Goal: Task Accomplishment & Management: Use online tool/utility

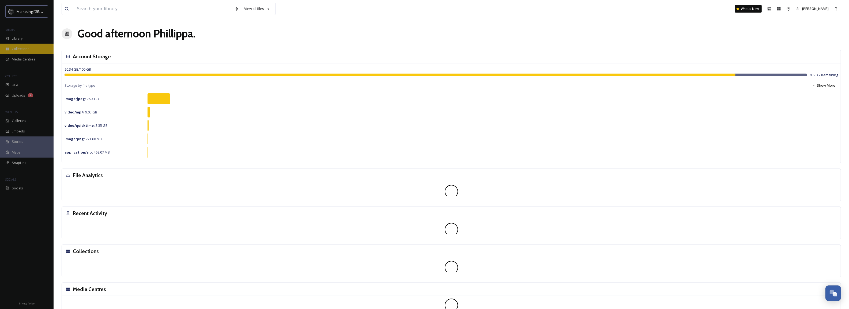
scroll to position [204, 0]
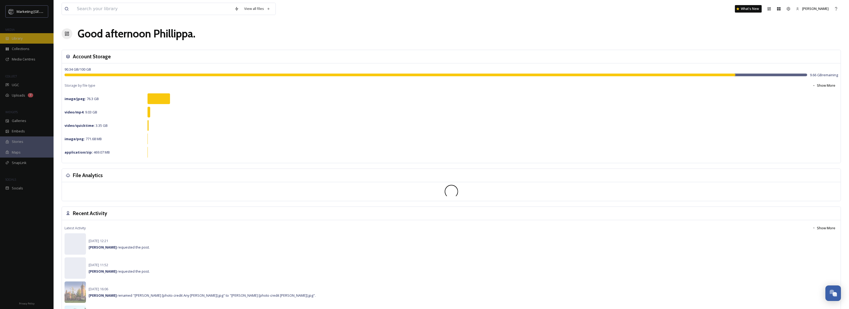
click at [14, 38] on span "Library" at bounding box center [17, 38] width 11 height 5
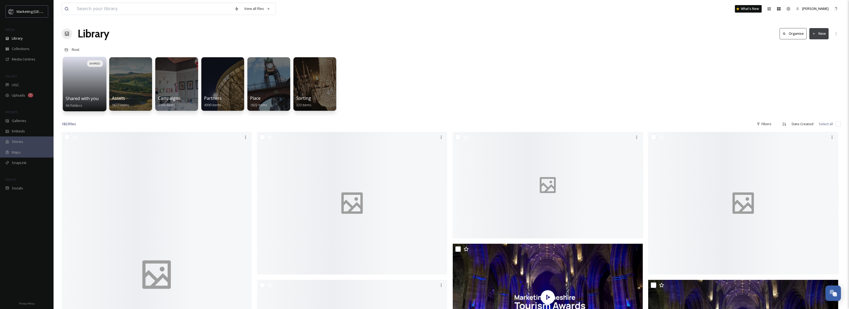
click at [83, 86] on div at bounding box center [85, 77] width 38 height 36
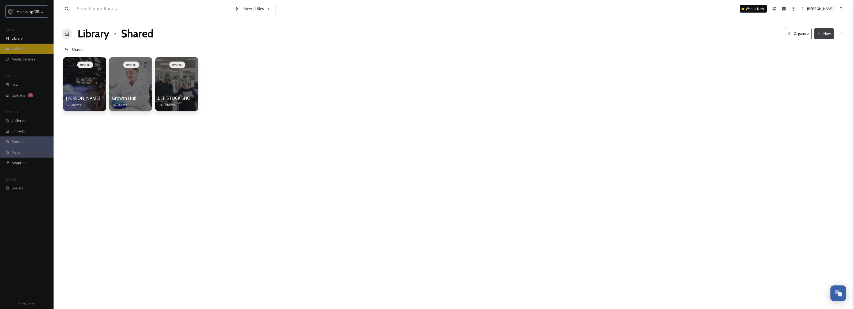
click at [21, 54] on div "Collections" at bounding box center [27, 49] width 54 height 10
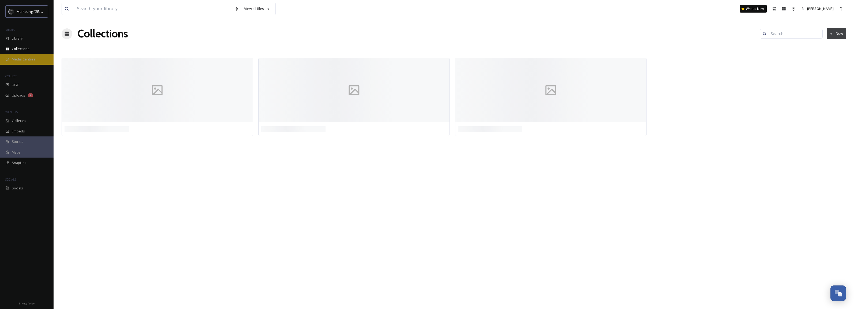
click at [21, 59] on span "Media Centres" at bounding box center [24, 59] width 24 height 5
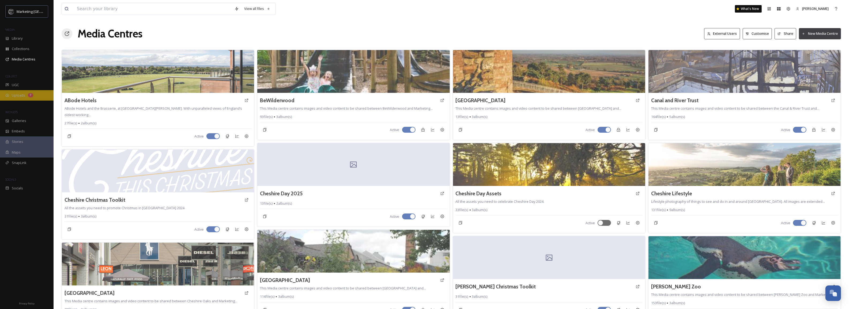
click at [17, 97] on span "Uploads" at bounding box center [18, 95] width 13 height 5
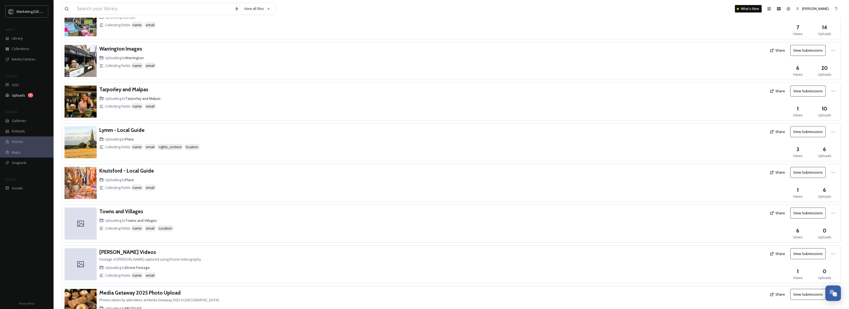
scroll to position [530, 0]
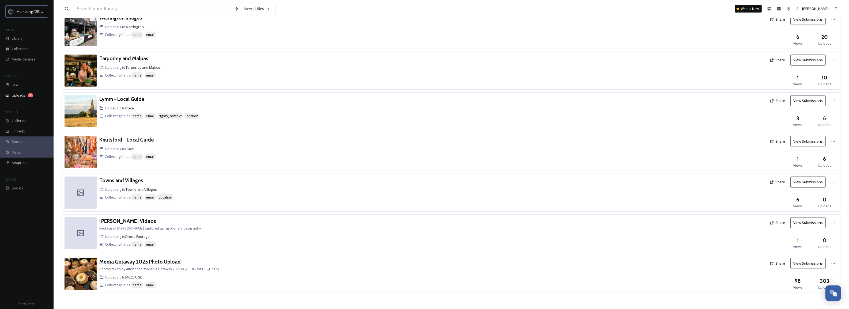
click at [144, 261] on h3 "Media Getaway 2025 Photo Upload" at bounding box center [139, 262] width 81 height 6
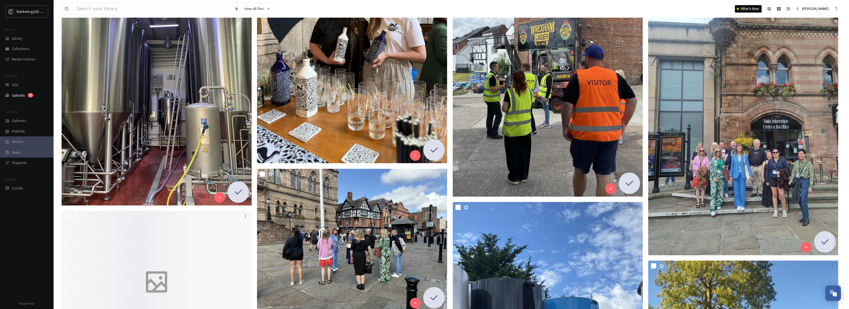
scroll to position [10233, 0]
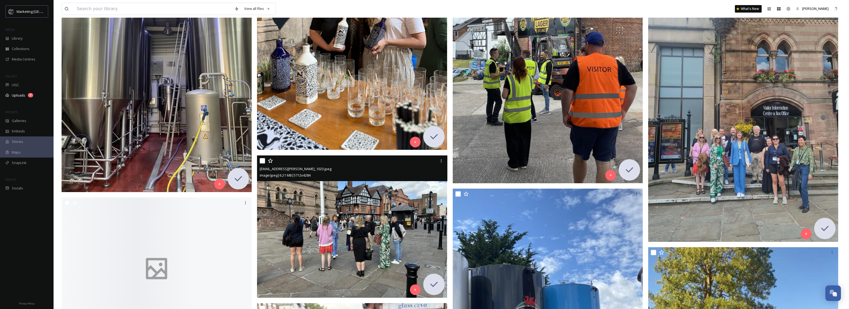
click at [376, 227] on img at bounding box center [352, 227] width 190 height 143
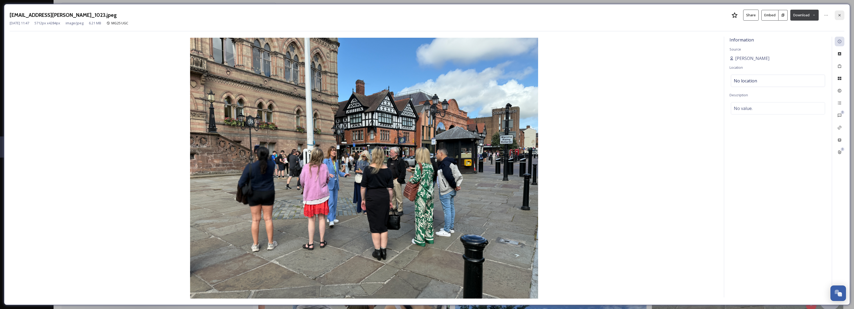
click at [839, 14] on icon at bounding box center [840, 15] width 4 height 4
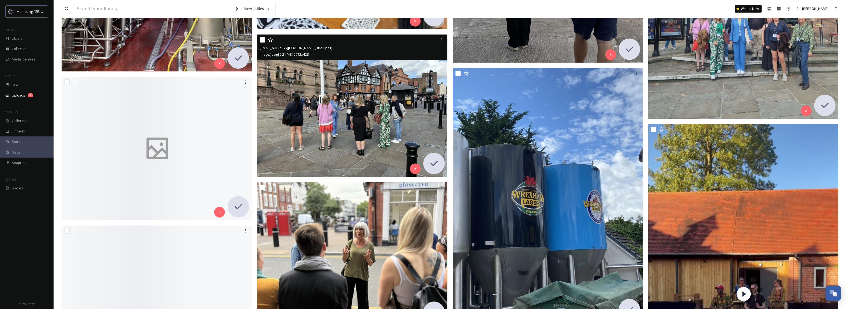
scroll to position [10447, 0]
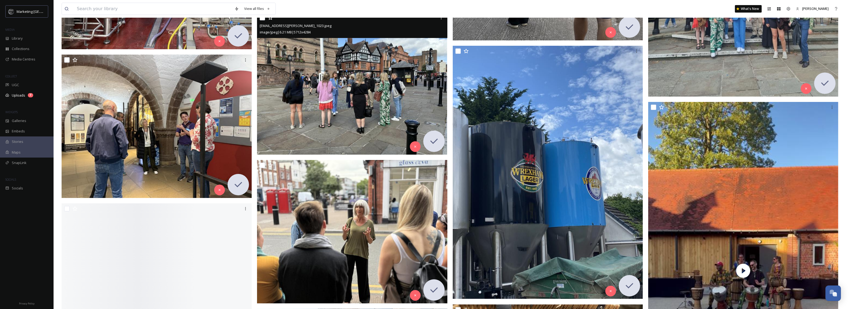
click at [357, 96] on img at bounding box center [352, 83] width 190 height 143
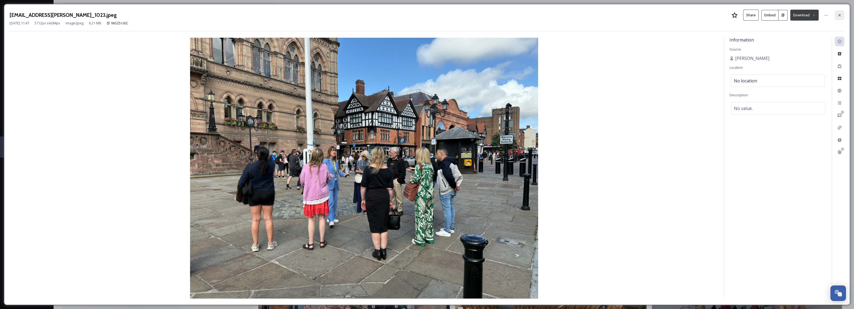
click at [839, 13] on icon at bounding box center [840, 15] width 4 height 4
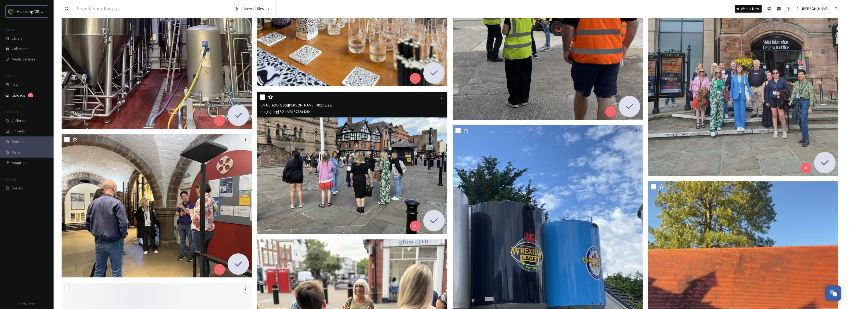
scroll to position [10407, 0]
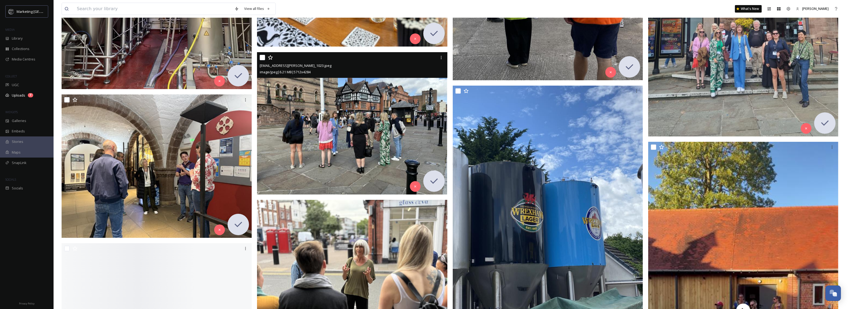
click at [379, 109] on img at bounding box center [352, 123] width 190 height 143
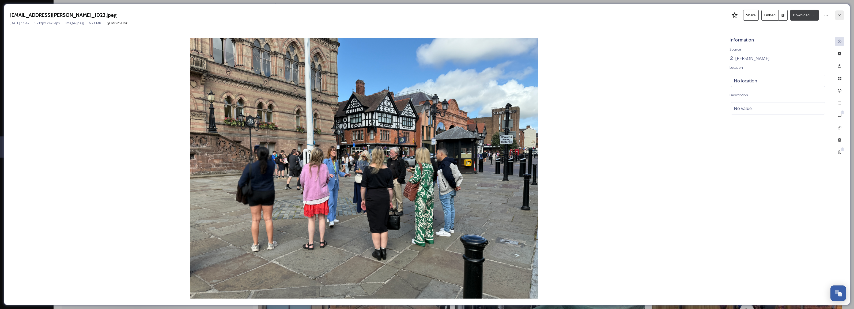
click at [840, 14] on icon at bounding box center [840, 15] width 4 height 4
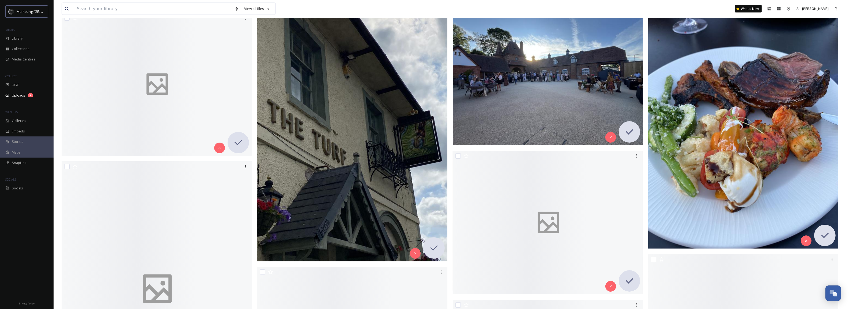
scroll to position [11738, 0]
